Goal: Information Seeking & Learning: Learn about a topic

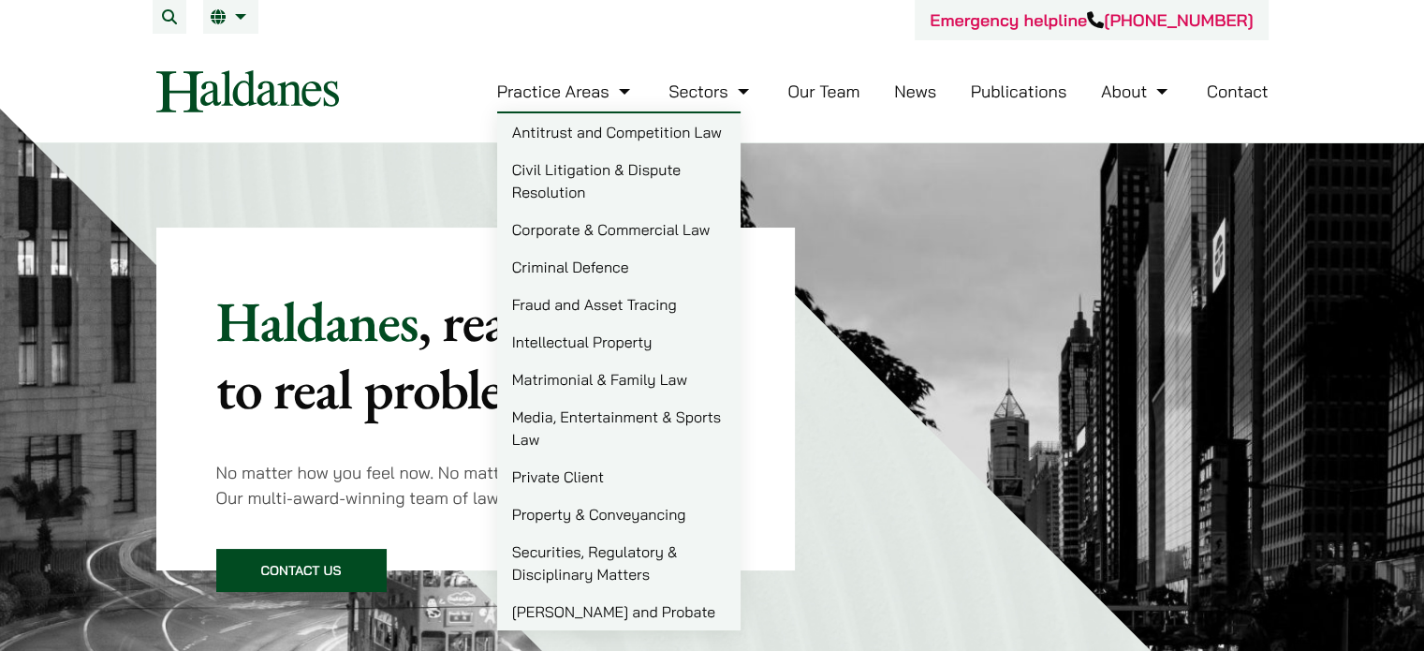
click at [633, 236] on link "Corporate & Commercial Law" at bounding box center [618, 229] width 243 height 37
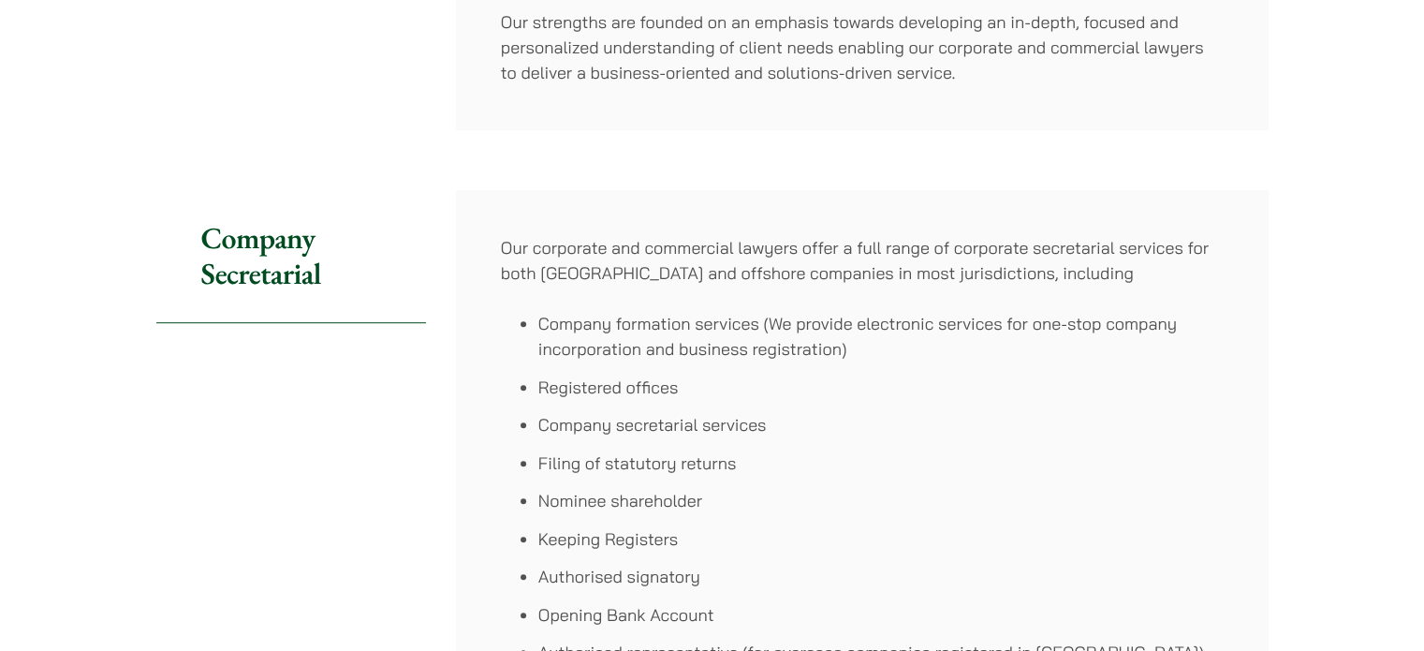
scroll to position [656, 0]
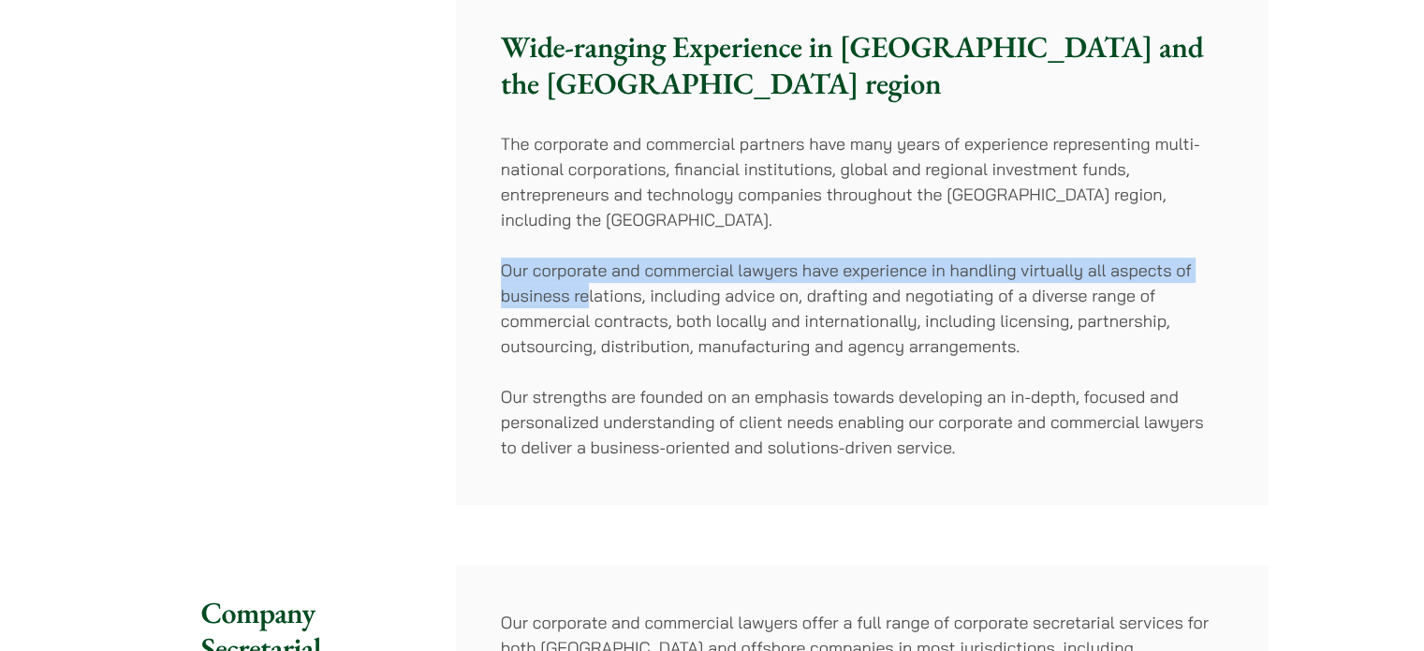
drag, startPoint x: 529, startPoint y: 287, endPoint x: 592, endPoint y: 302, distance: 64.5
click at [591, 302] on div "Haldanes’ corporate and commercial practice combines an ability to assist with …" at bounding box center [862, 98] width 813 height 814
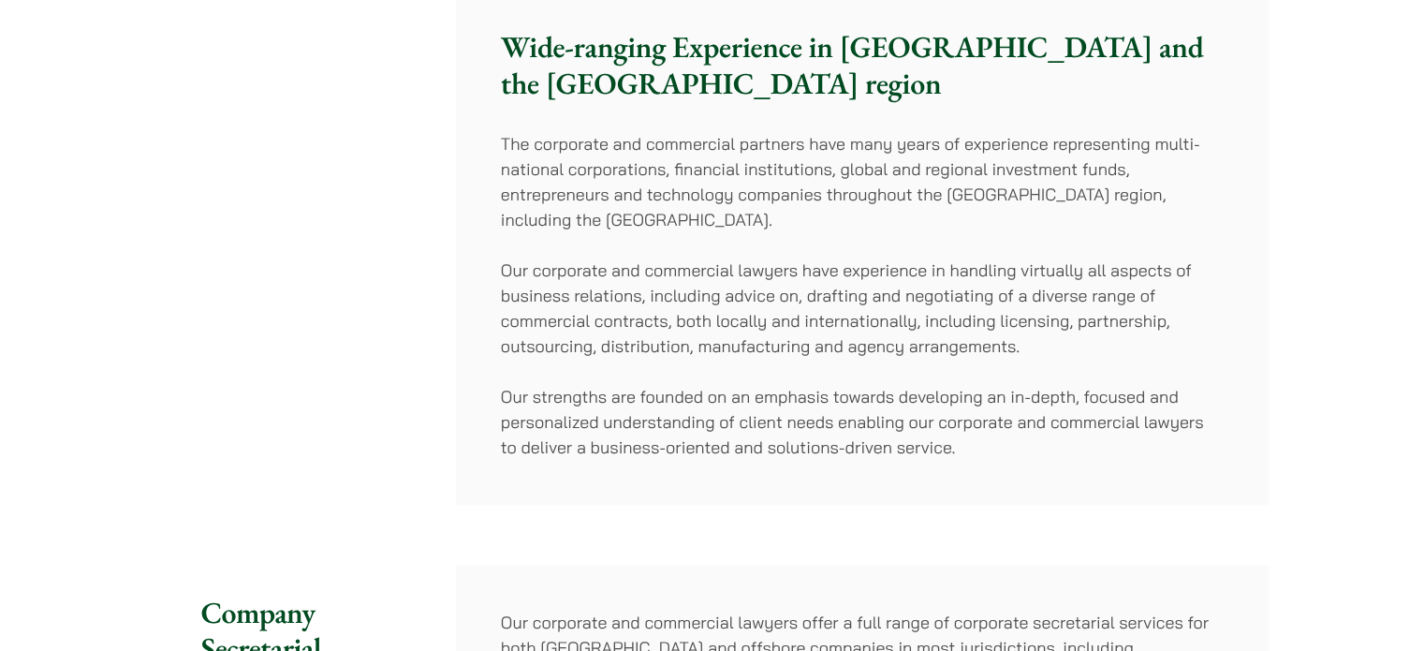
click at [584, 320] on p "Our corporate and commercial lawyers have experience in handling virtually all …" at bounding box center [862, 308] width 723 height 101
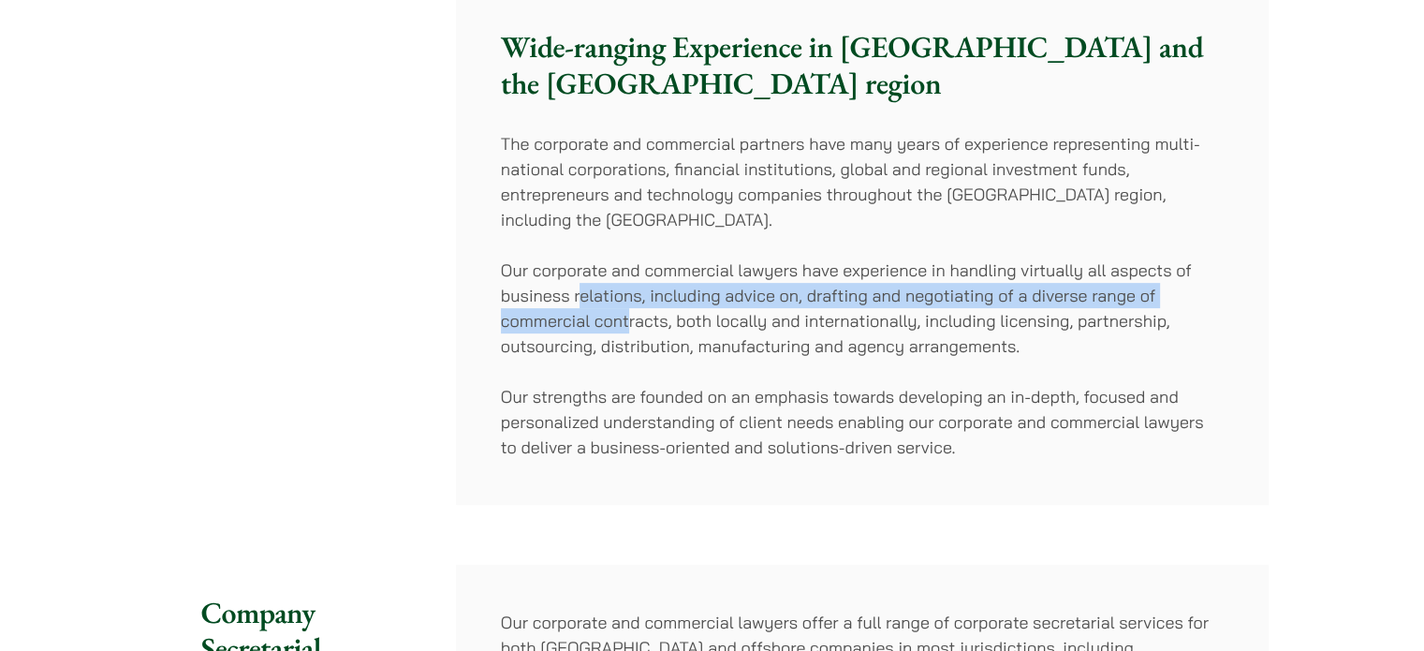
drag, startPoint x: 579, startPoint y: 302, endPoint x: 634, endPoint y: 336, distance: 64.7
click at [634, 336] on p "Our corporate and commercial lawyers have experience in handling virtually all …" at bounding box center [862, 308] width 723 height 101
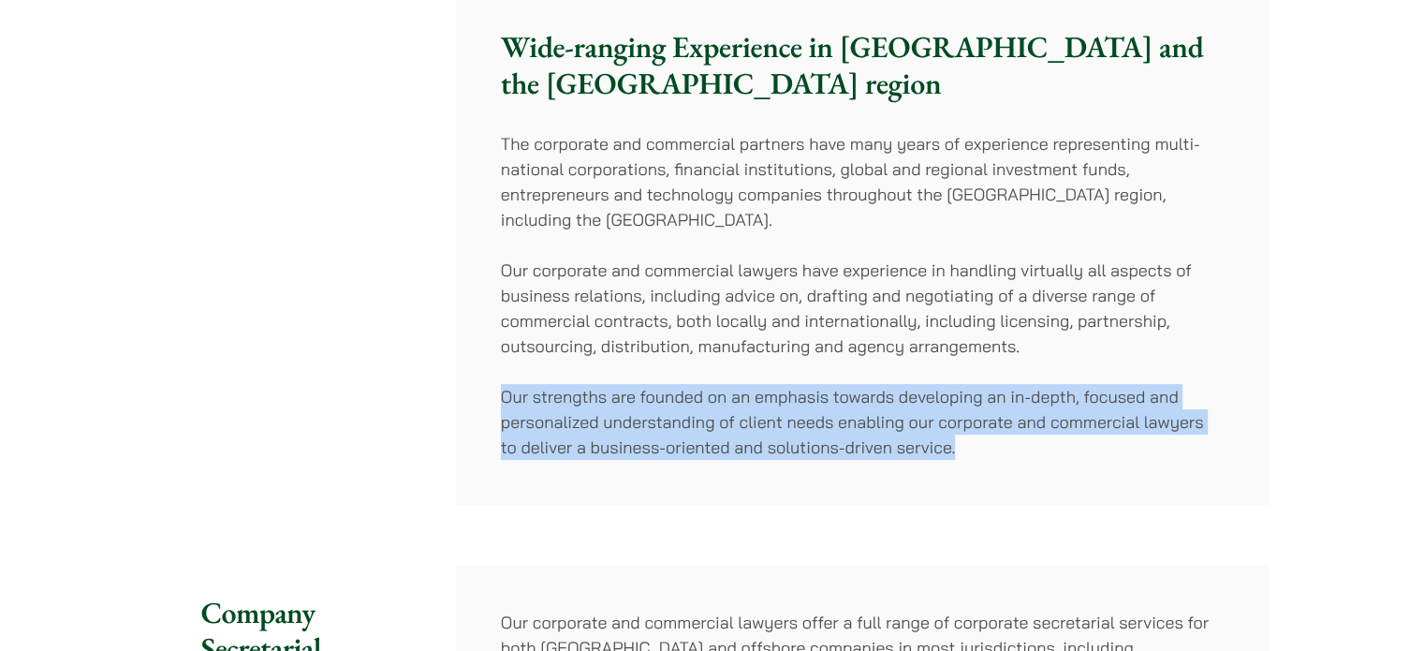
drag, startPoint x: 494, startPoint y: 399, endPoint x: 959, endPoint y: 456, distance: 468.0
click at [959, 456] on div "Haldanes’ corporate and commercial practice combines an ability to assist with …" at bounding box center [862, 98] width 813 height 814
click at [694, 452] on p "Our strengths are founded on an emphasis towards developing an in-depth, focuse…" at bounding box center [862, 422] width 723 height 76
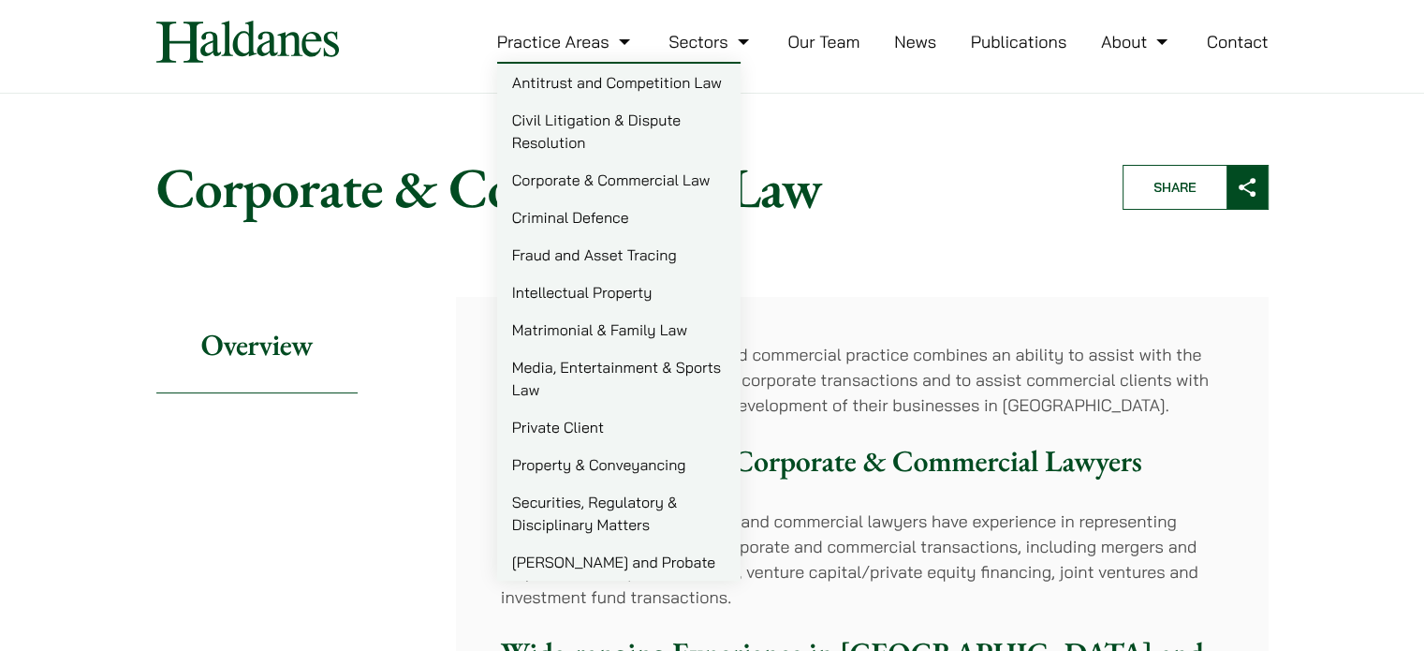
scroll to position [94, 0]
